Goal: Task Accomplishment & Management: Use online tool/utility

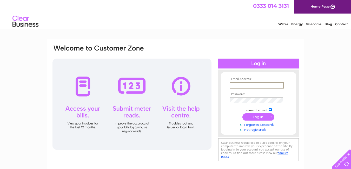
click at [271, 83] on input "text" at bounding box center [257, 85] width 54 height 6
type input "[EMAIL_ADDRESS][DOMAIN_NAME]"
click at [259, 115] on input "submit" at bounding box center [259, 116] width 32 height 7
click at [259, 117] on input "submit" at bounding box center [259, 116] width 32 height 7
click at [264, 117] on input "submit" at bounding box center [259, 116] width 32 height 7
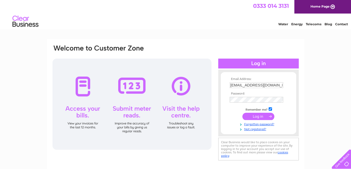
click at [270, 116] on input "submit" at bounding box center [259, 116] width 32 height 7
click at [258, 118] on input "submit" at bounding box center [259, 116] width 32 height 7
click at [258, 117] on input "submit" at bounding box center [259, 116] width 32 height 7
click at [259, 117] on input "submit" at bounding box center [259, 116] width 32 height 7
click at [271, 115] on input "submit" at bounding box center [259, 116] width 32 height 7
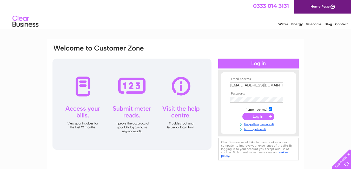
click at [256, 115] on input "submit" at bounding box center [259, 116] width 32 height 7
click at [271, 116] on input "submit" at bounding box center [259, 116] width 32 height 7
click at [256, 115] on input "submit" at bounding box center [259, 116] width 32 height 7
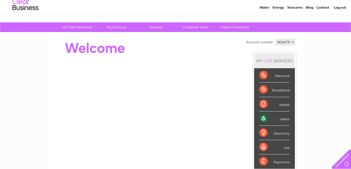
scroll to position [26, 0]
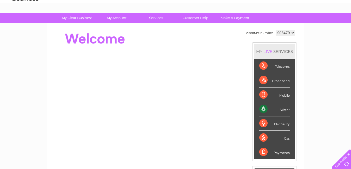
click at [283, 109] on div "Water" at bounding box center [275, 109] width 30 height 14
click at [285, 111] on div "Water" at bounding box center [275, 109] width 30 height 14
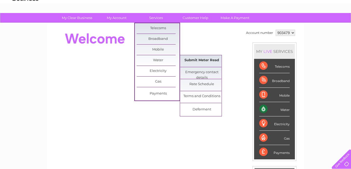
click at [196, 61] on link "Submit Meter Read" at bounding box center [202, 60] width 43 height 10
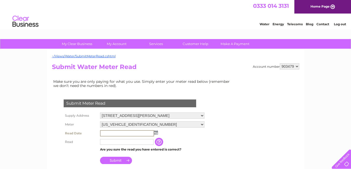
click at [127, 132] on input "text" at bounding box center [127, 133] width 54 height 6
click at [157, 131] on img at bounding box center [156, 132] width 4 height 4
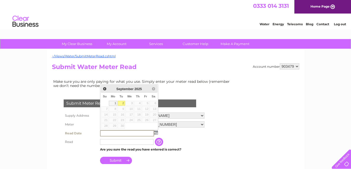
click at [123, 102] on link "2" at bounding box center [121, 103] width 7 height 5
type input "2025/09/02"
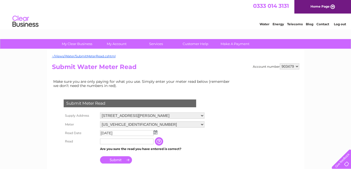
click at [117, 141] on input "text" at bounding box center [127, 141] width 54 height 6
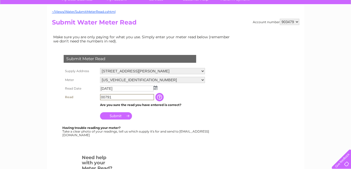
scroll to position [52, 0]
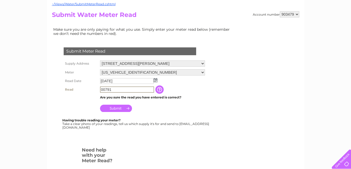
type input "00791"
click at [114, 108] on input "Submit" at bounding box center [116, 107] width 32 height 7
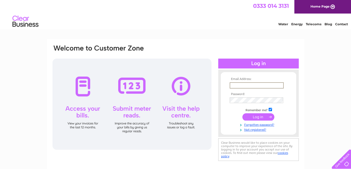
click at [251, 85] on input "text" at bounding box center [257, 85] width 54 height 6
type input "rentals@clydeview.biz"
click at [259, 118] on input "submit" at bounding box center [259, 116] width 32 height 7
click at [258, 117] on input "submit" at bounding box center [259, 116] width 32 height 7
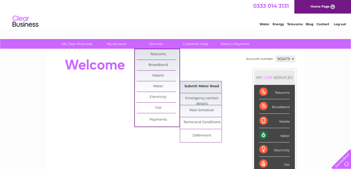
click at [202, 91] on link "Submit Meter Read" at bounding box center [202, 86] width 43 height 10
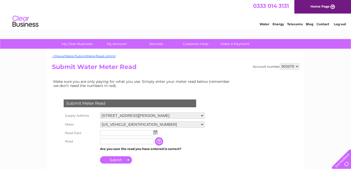
click at [157, 131] on img at bounding box center [156, 132] width 4 height 4
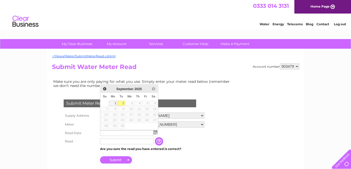
click at [123, 102] on link "2" at bounding box center [121, 103] width 7 height 5
type input "2025/09/02"
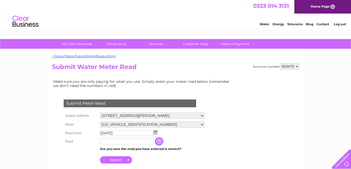
click at [122, 140] on input "text" at bounding box center [127, 141] width 54 height 6
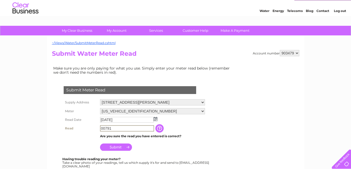
scroll to position [26, 0]
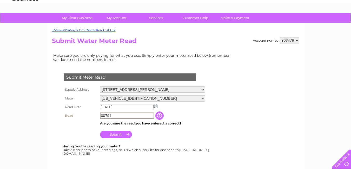
type input "00791"
click at [116, 135] on input "Submit" at bounding box center [116, 134] width 32 height 7
